Goal: Communication & Community: Ask a question

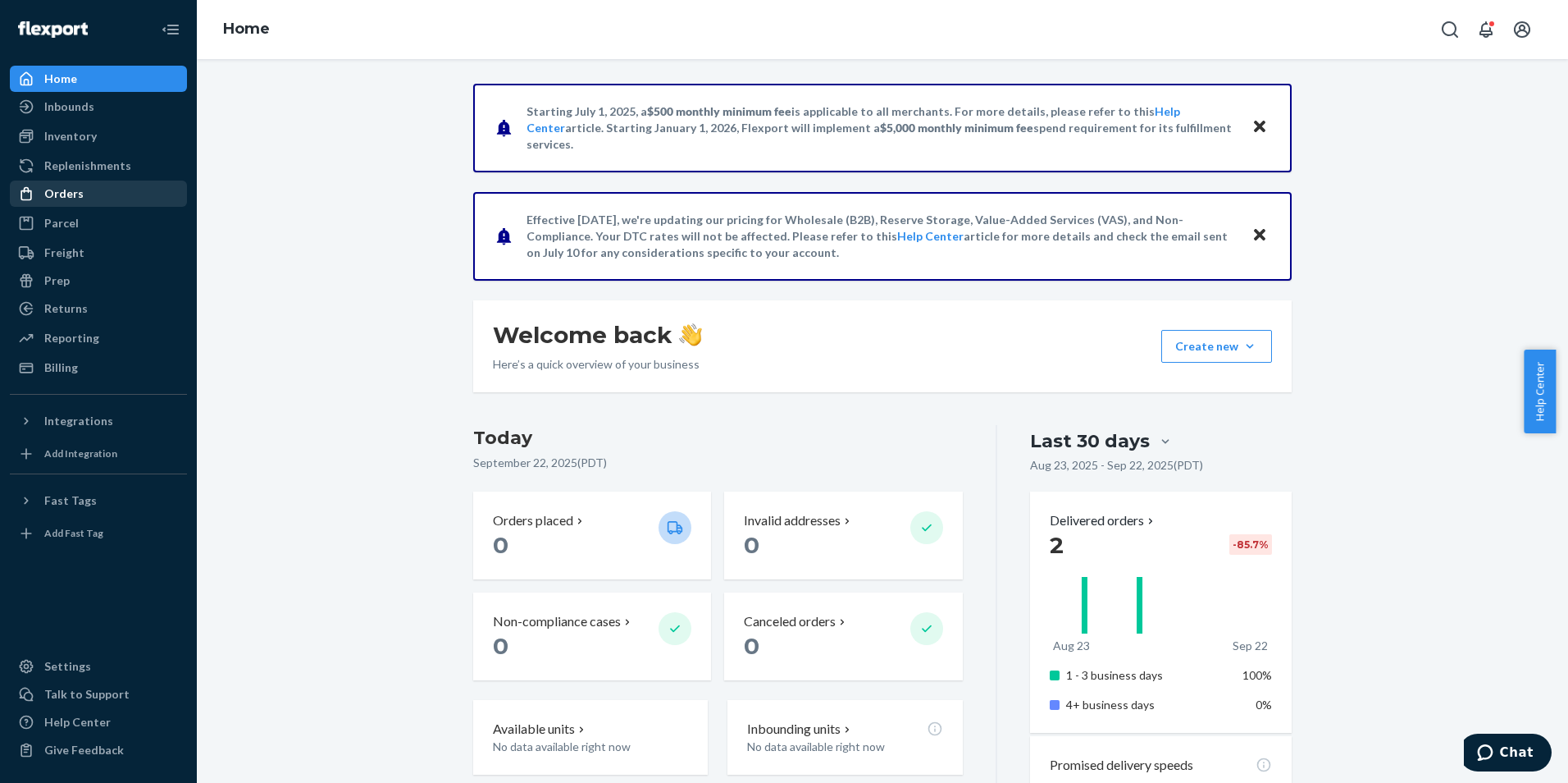
click at [97, 189] on div "Orders" at bounding box center [98, 193] width 174 height 23
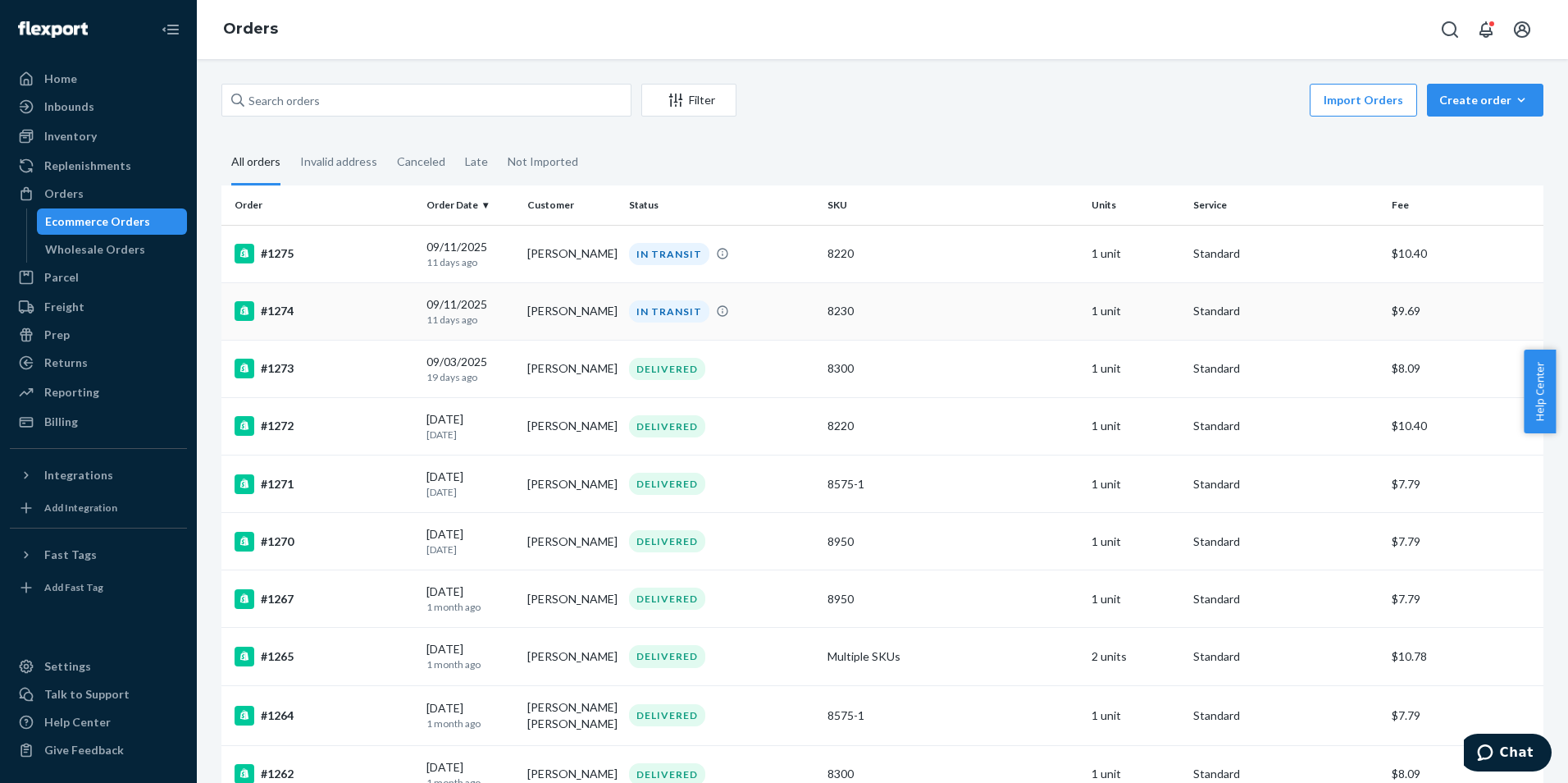
click at [380, 316] on div "#1274" at bounding box center [323, 310] width 179 height 20
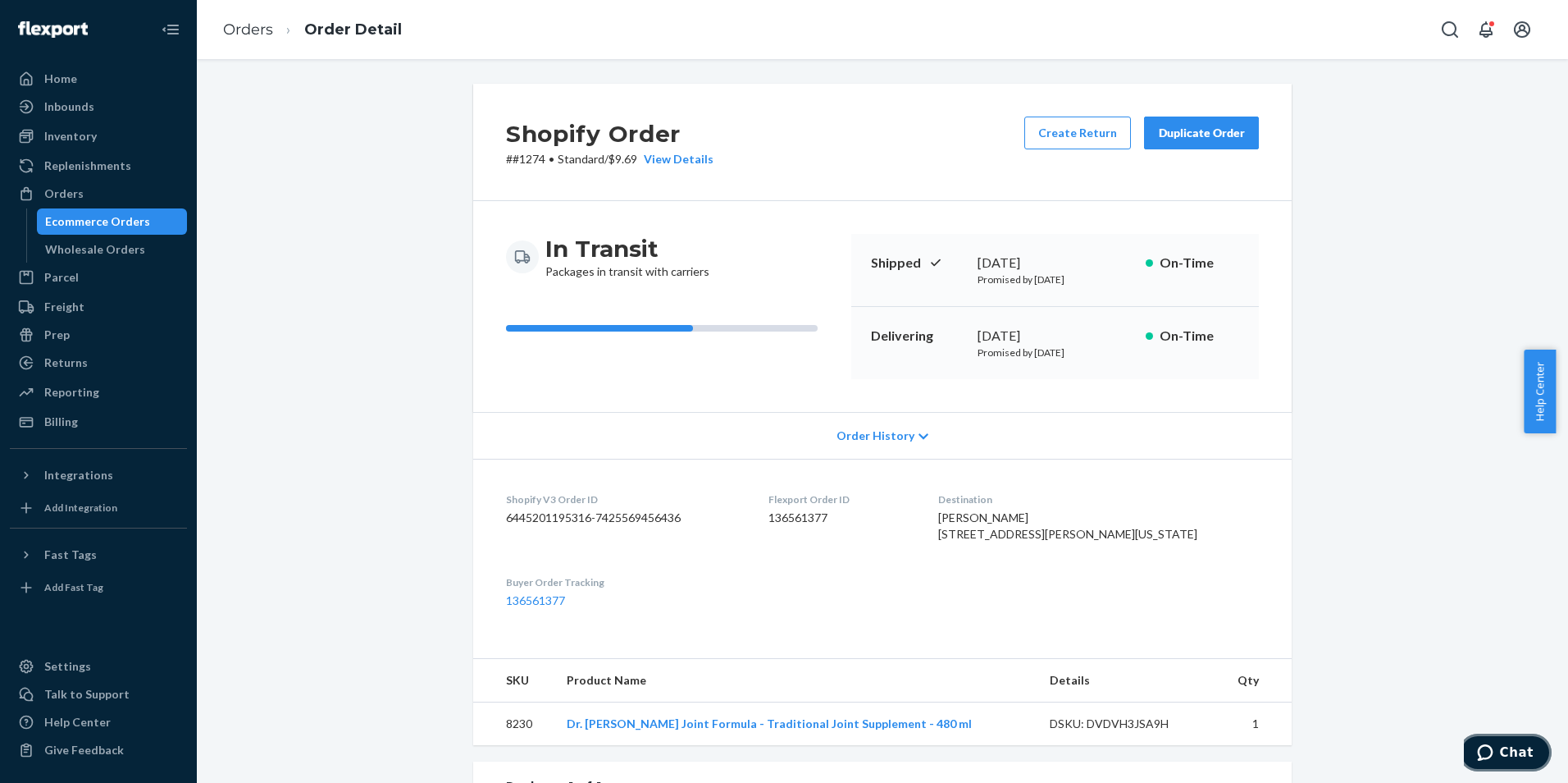
click at [1532, 765] on button "Chat" at bounding box center [1504, 752] width 93 height 37
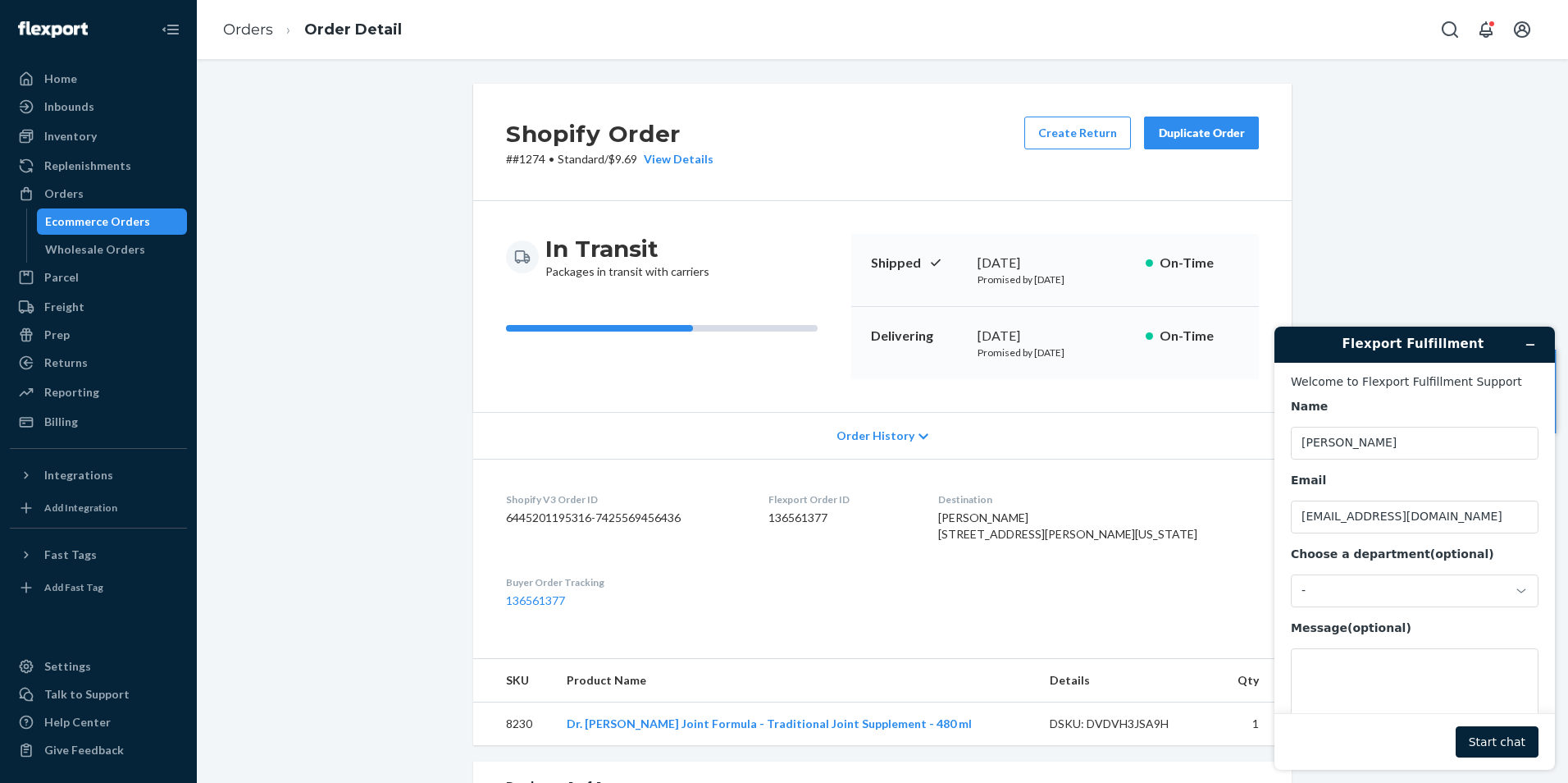
scroll to position [54, 0]
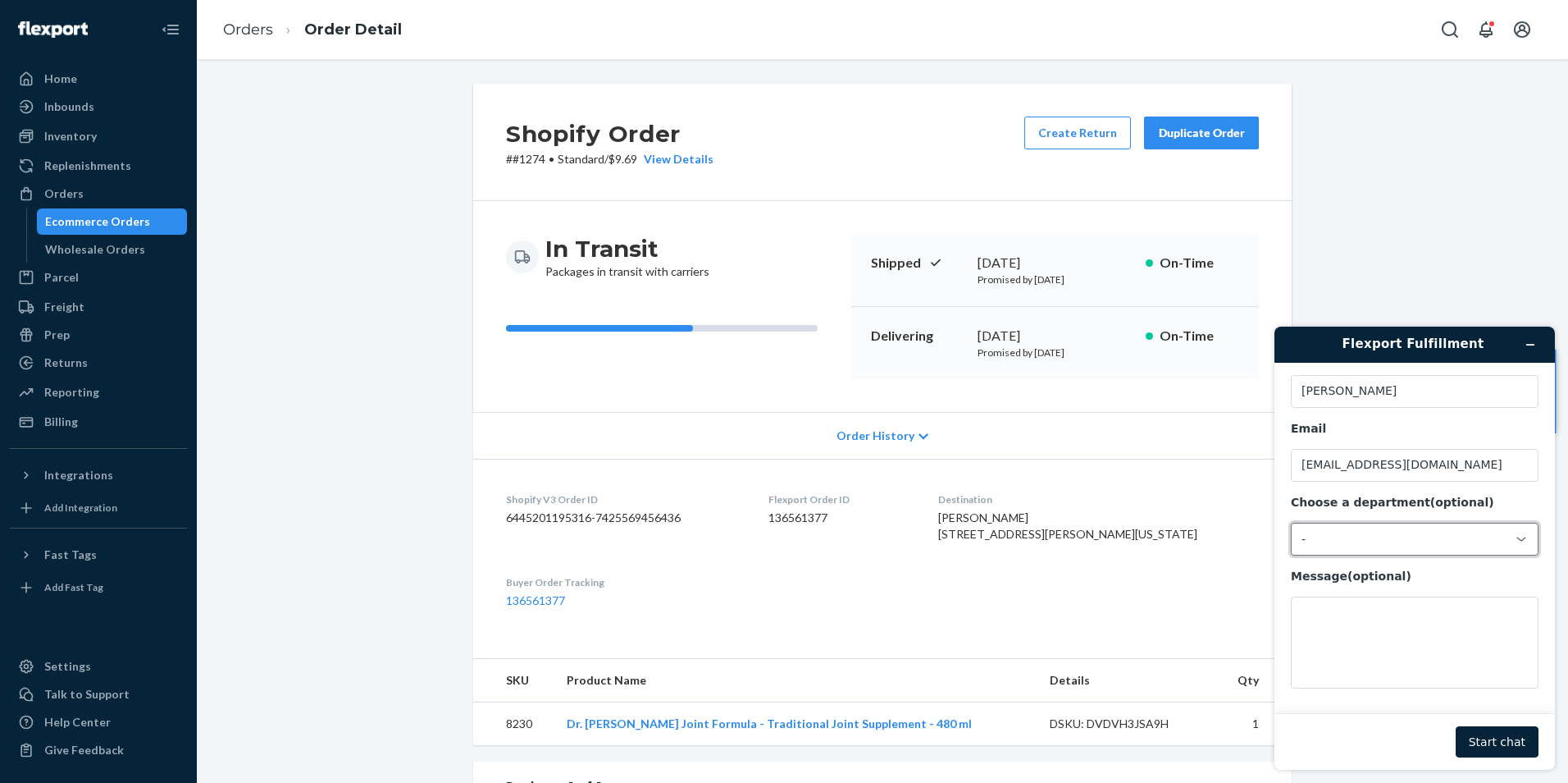
click at [1371, 549] on div "-" at bounding box center [1414, 539] width 248 height 33
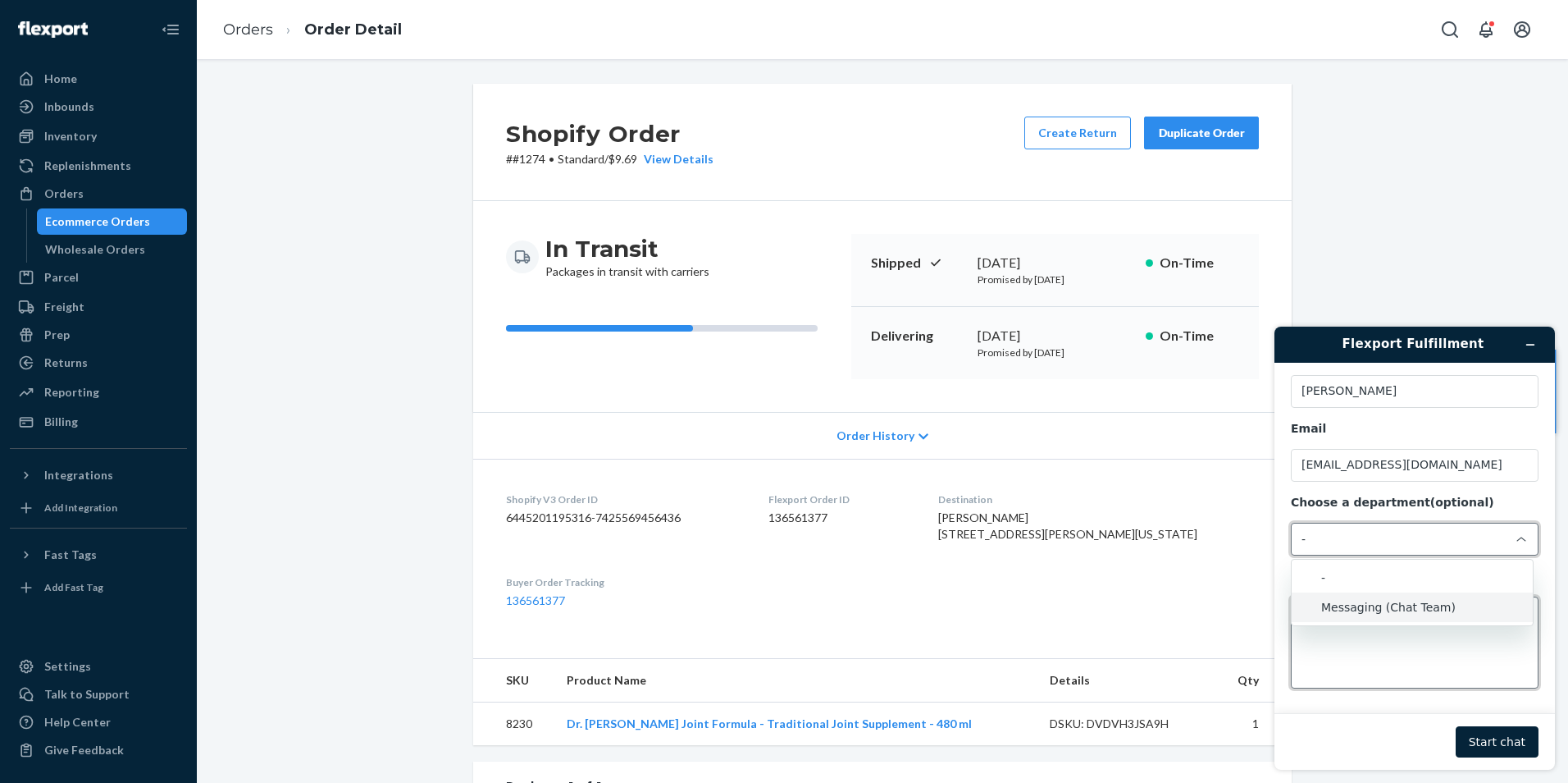
click at [1382, 673] on textarea "Message (optional)" at bounding box center [1414, 643] width 248 height 92
click at [1385, 650] on textarea "Message (optional)" at bounding box center [1414, 643] width 248 height 92
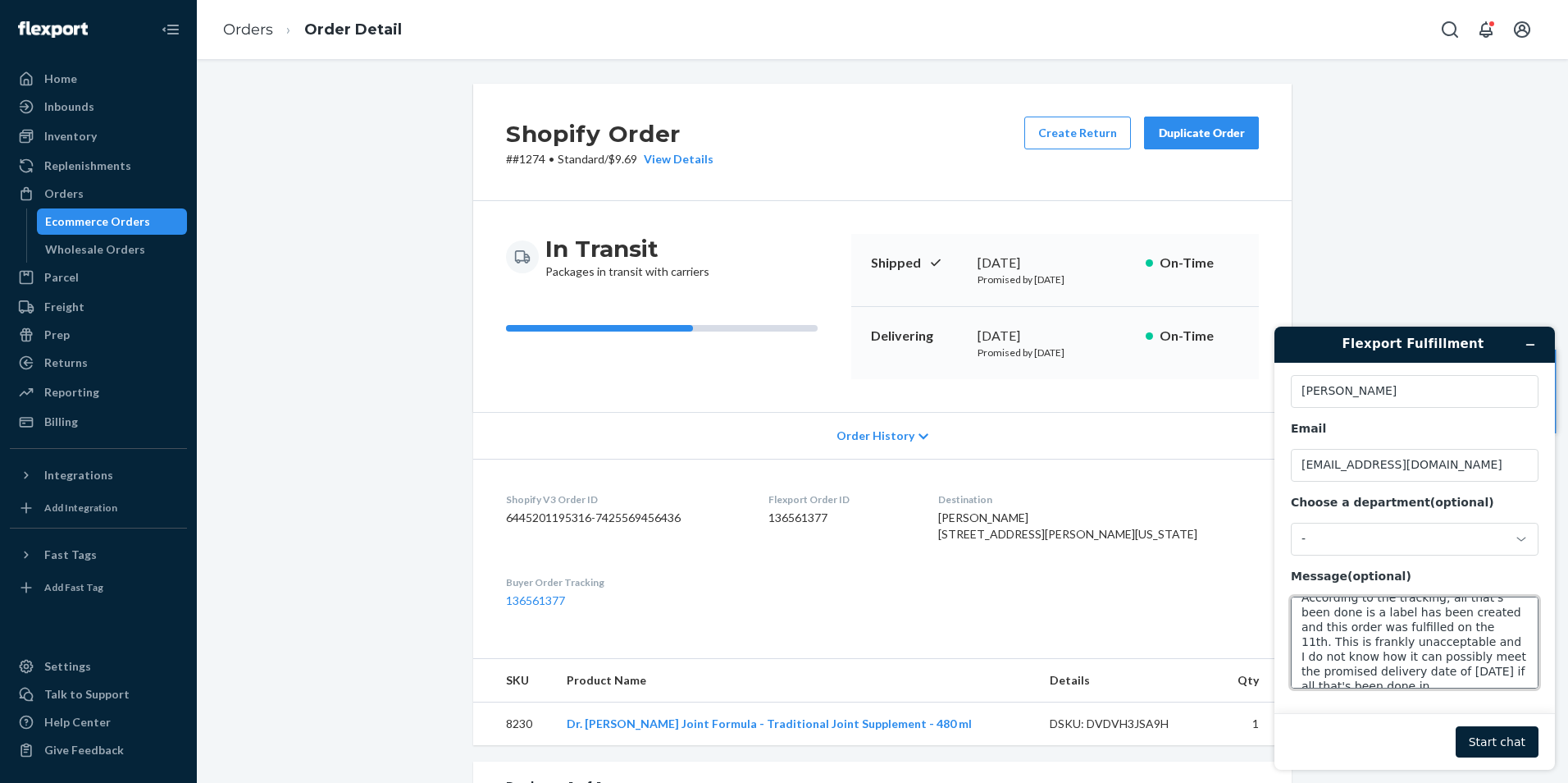
scroll to position [81, 0]
type textarea "Has something gone wrong with order 1274? Our customer has gotten in touch with…"
click at [1488, 744] on button "Start chat" at bounding box center [1497, 741] width 82 height 31
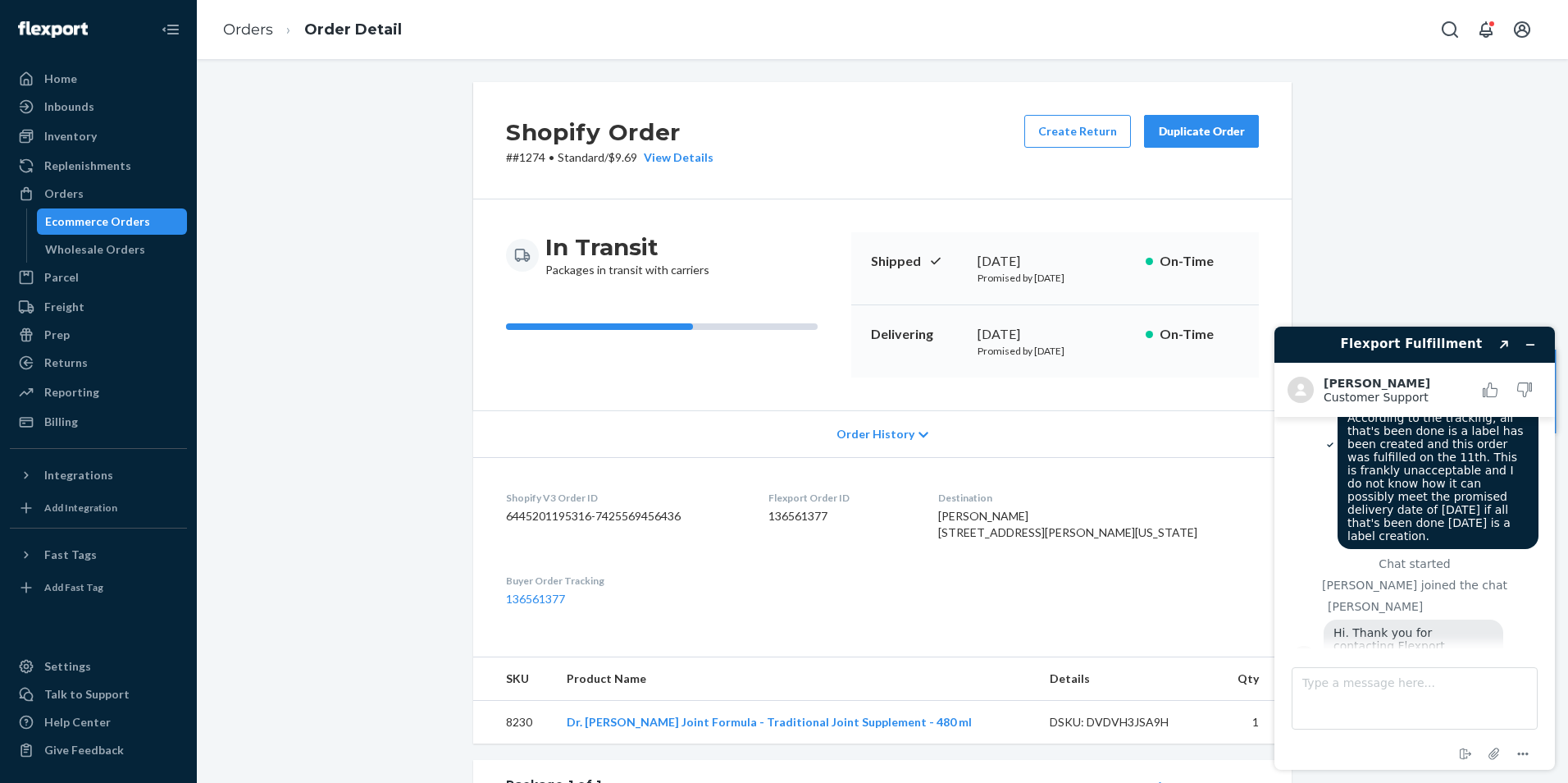
scroll to position [0, 0]
click at [362, 417] on div "Shopify Order # #1274 • Standard / $9.69 View Details Create Return Duplicate O…" at bounding box center [882, 615] width 1346 height 1064
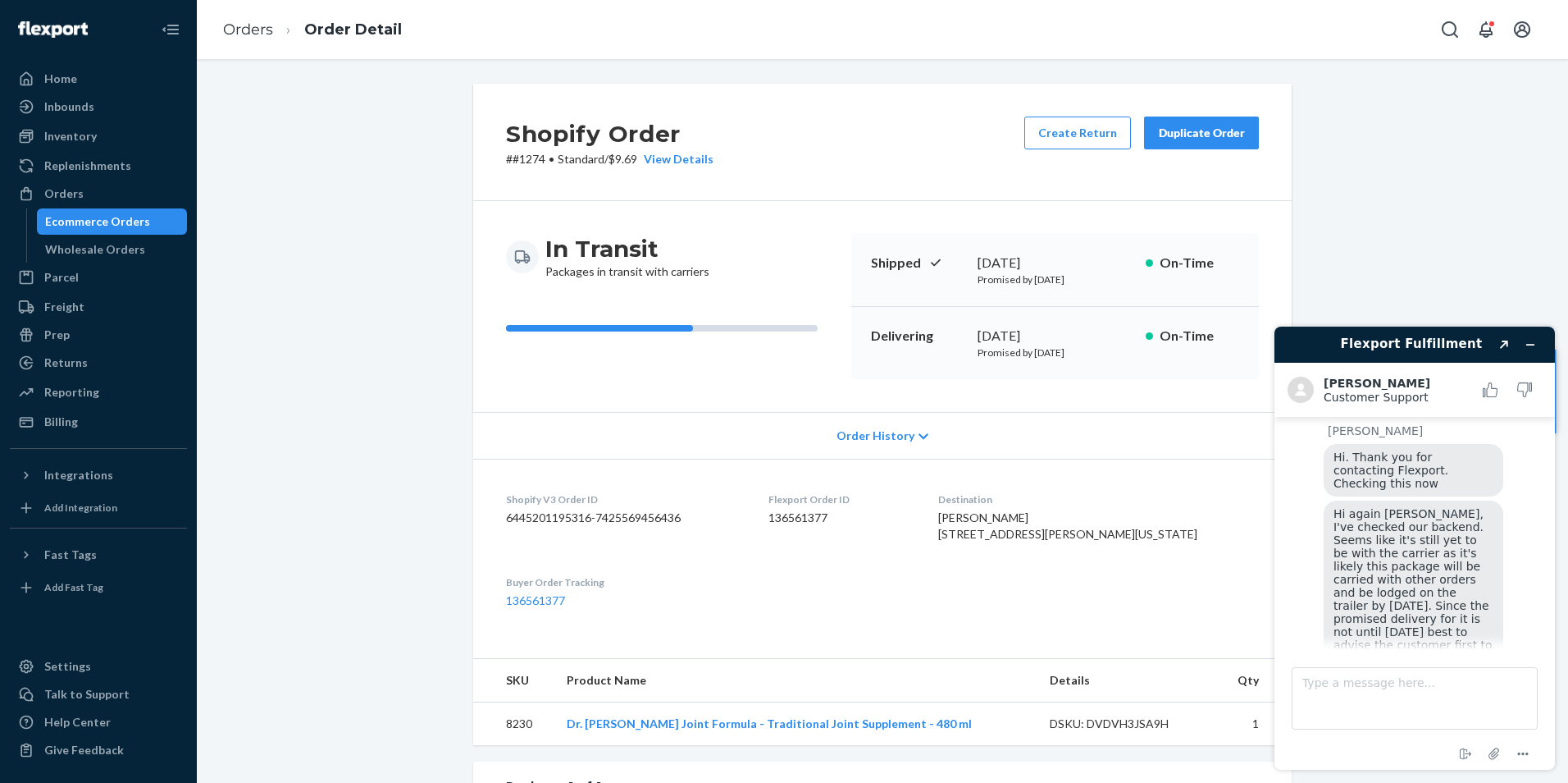
scroll to position [347, 0]
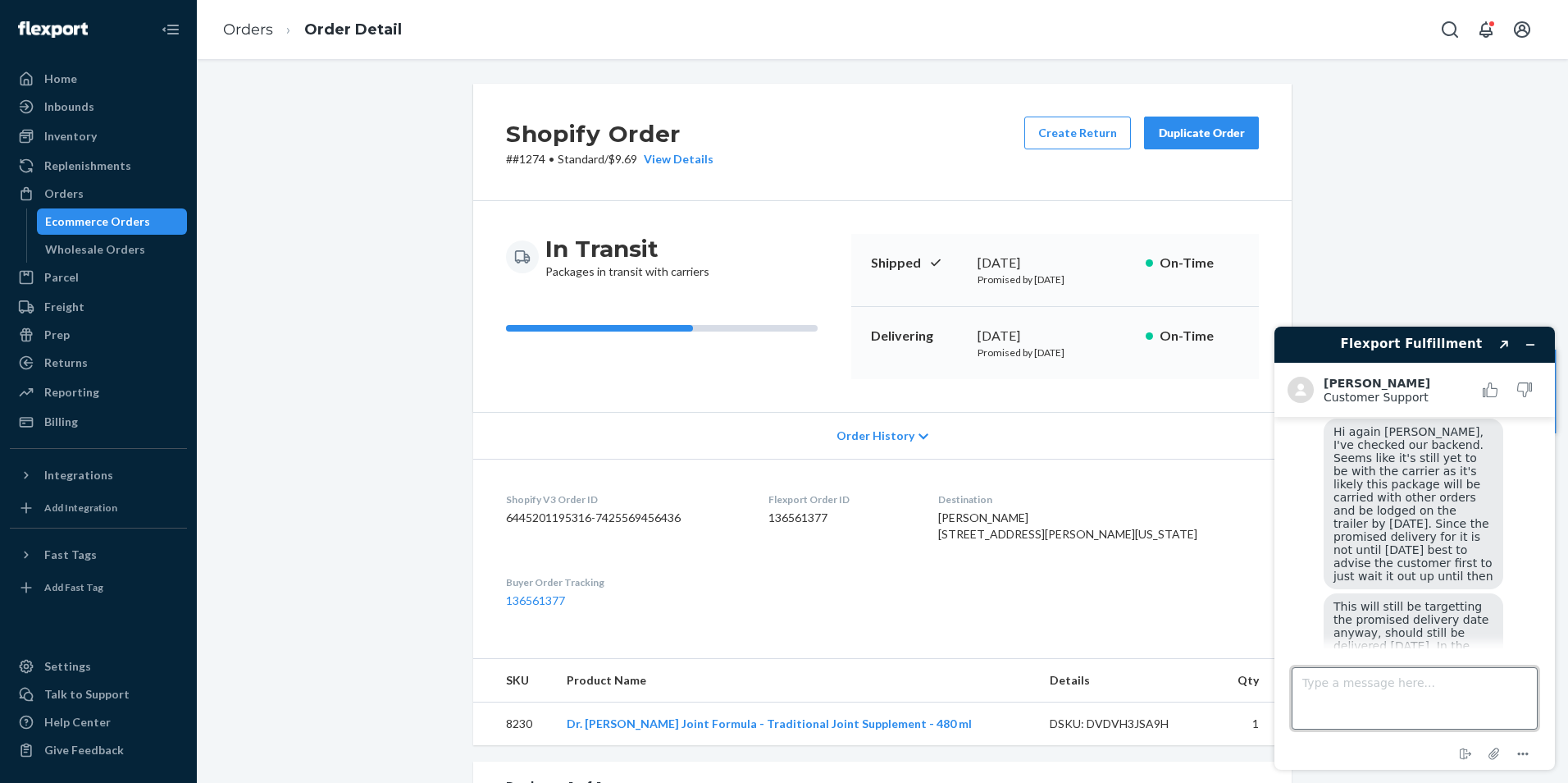
click at [1458, 695] on textarea "Type a message here..." at bounding box center [1414, 698] width 246 height 63
type textarea "S"
type textarea "So when is the latest we should wait before creating a claim? End of day [DATE]?"
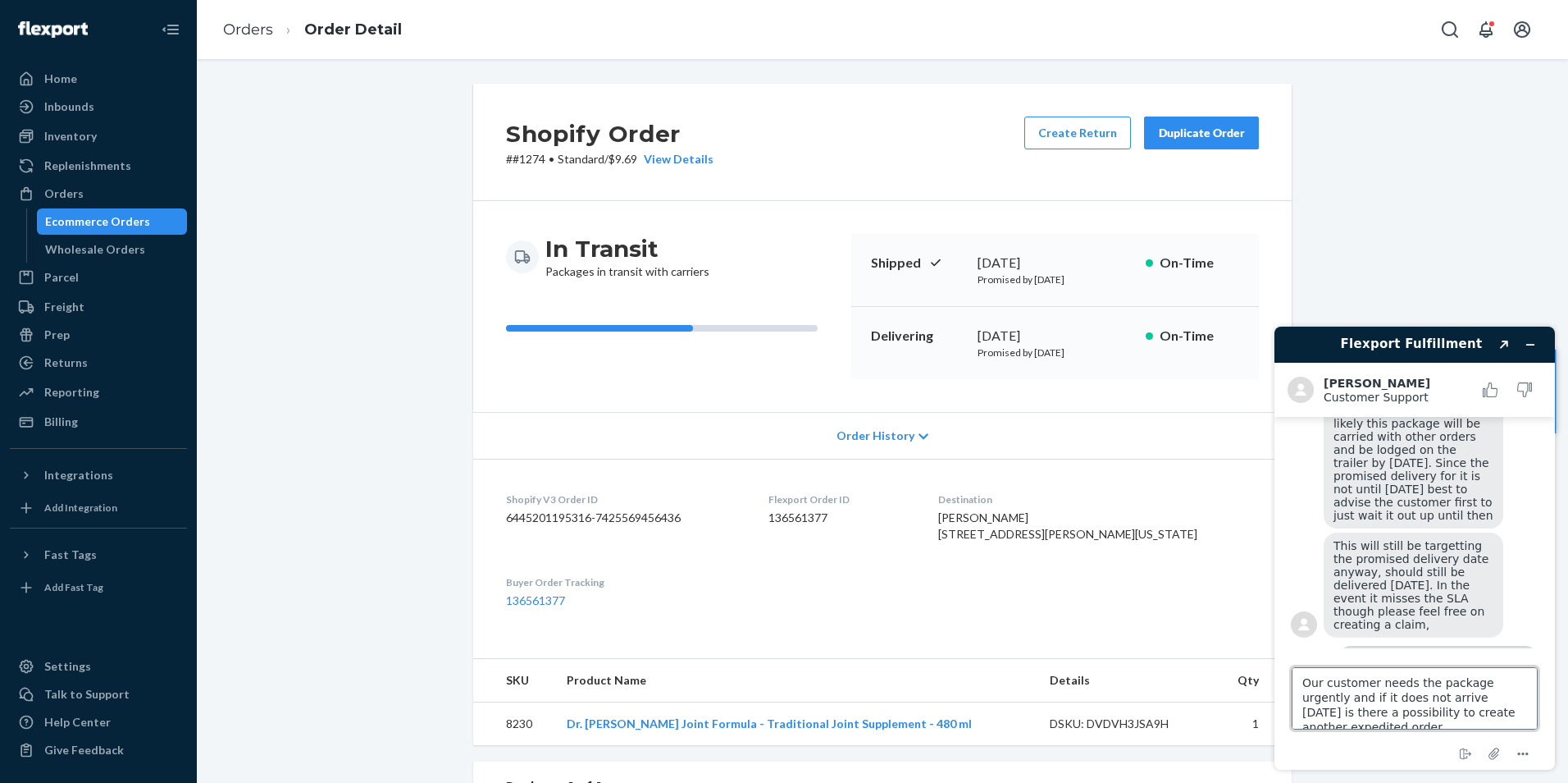
scroll to position [7, 0]
type textarea "Our customer needs the package urgently and if it does not arrive [DATE] is the…"
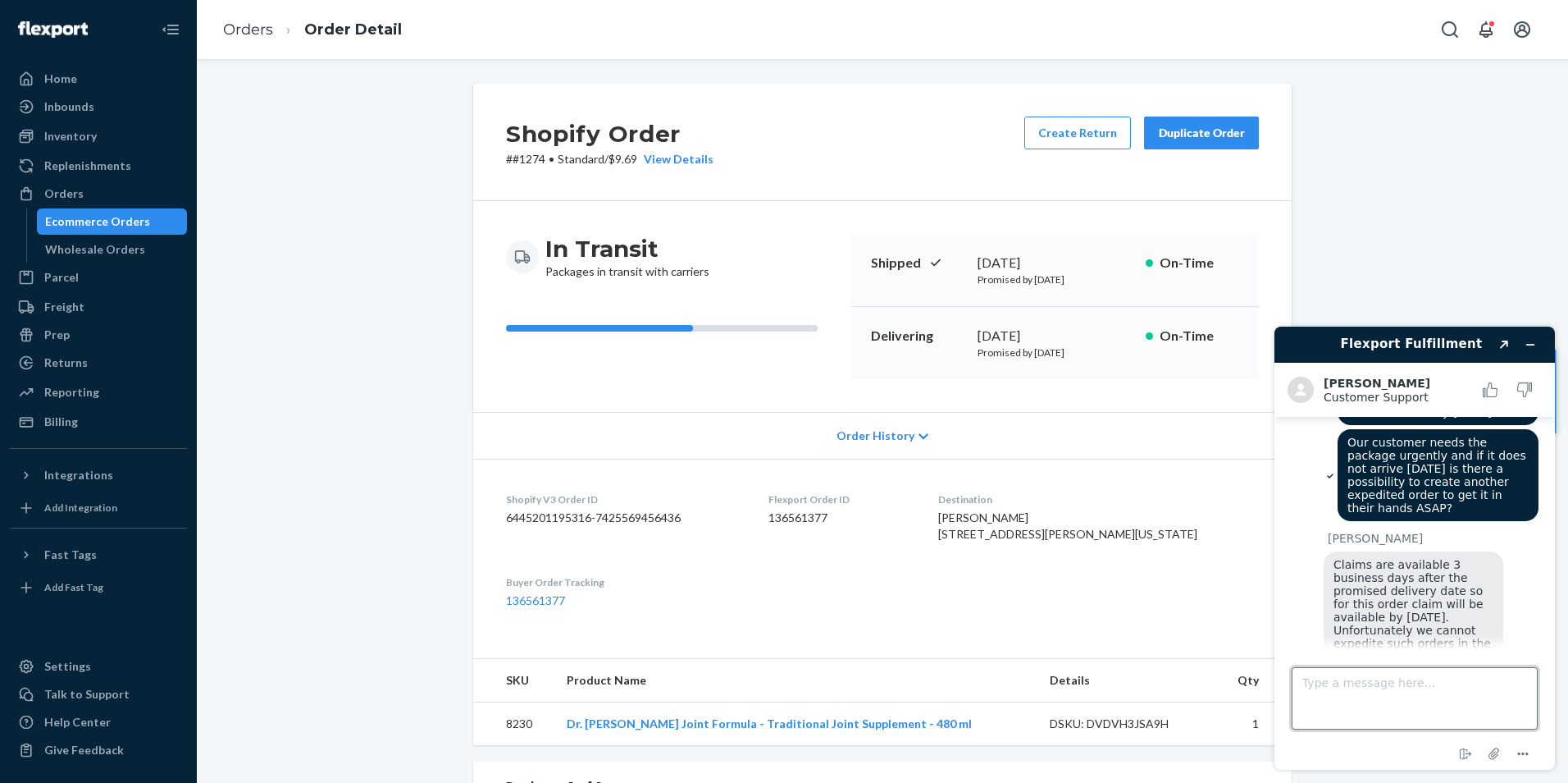
scroll to position [686, 0]
click at [1362, 684] on textarea "Type a message here..." at bounding box center [1414, 698] width 246 height 63
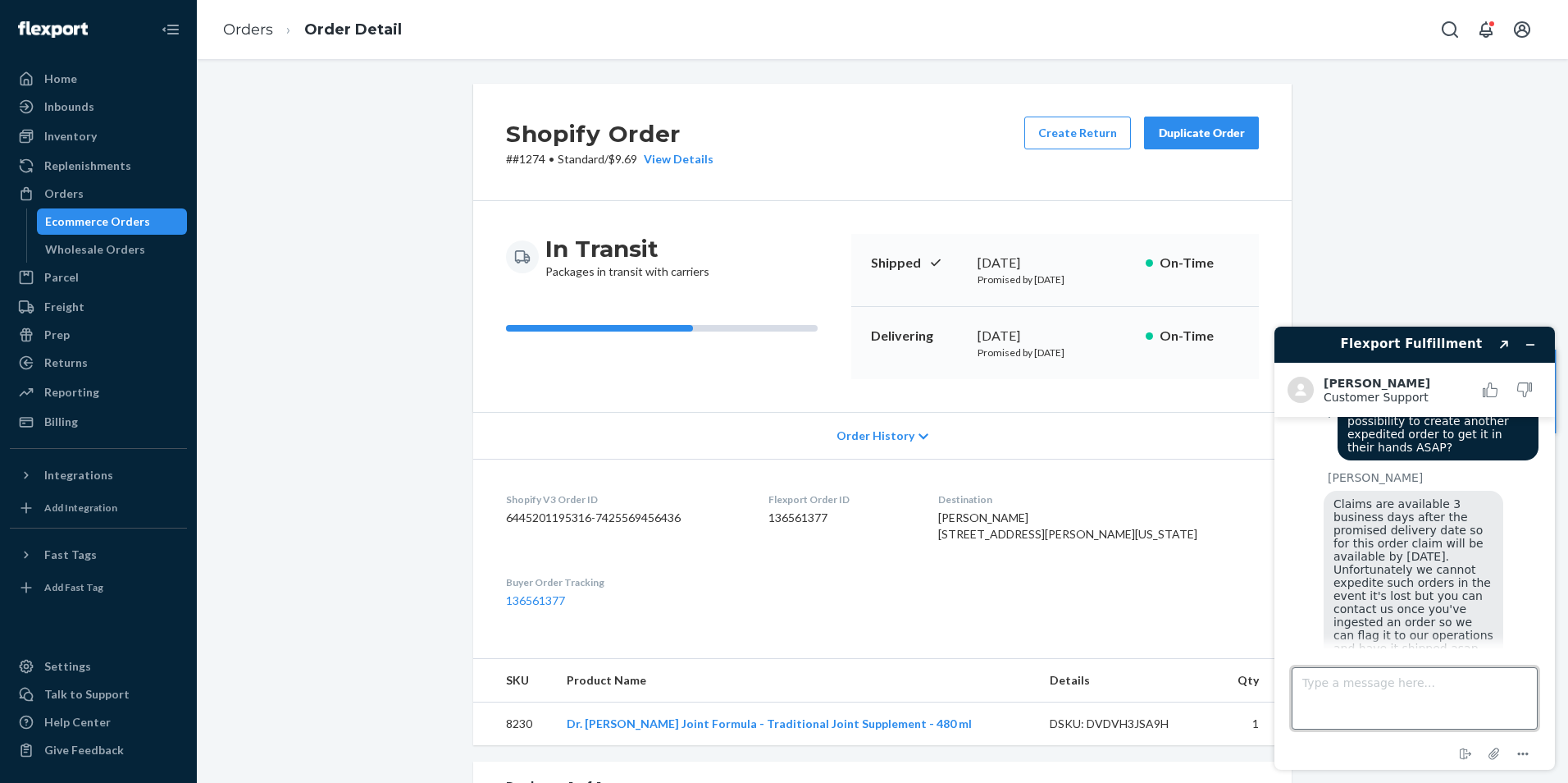
scroll to position [738, 0]
type textarea "O"
type textarea "Sorry, what do you mean by "Ingested an order"?"
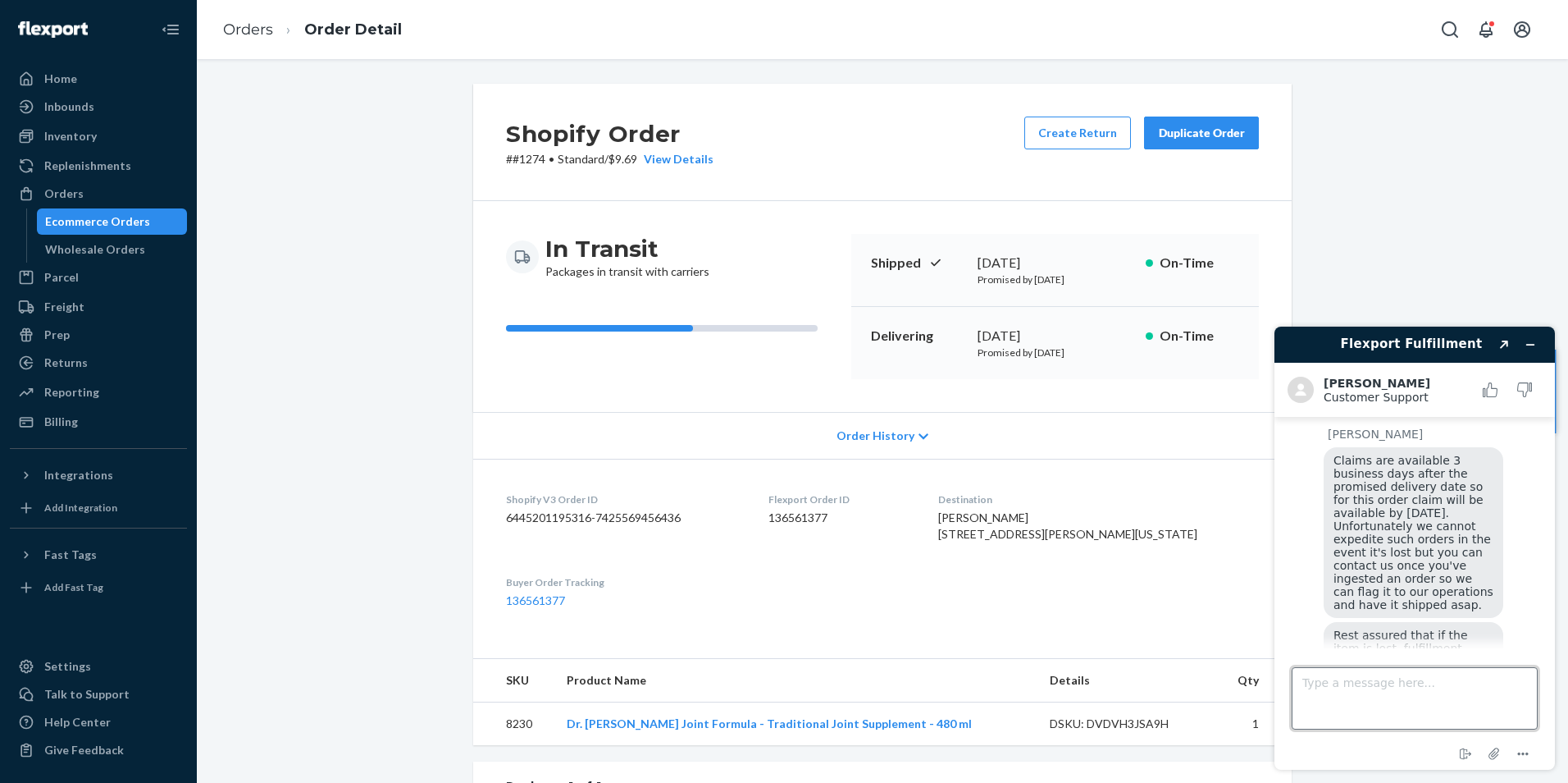
scroll to position [790, 0]
click at [1497, 347] on button "Created with Sketch." at bounding box center [1503, 345] width 26 height 23
